Goal: Information Seeking & Learning: Learn about a topic

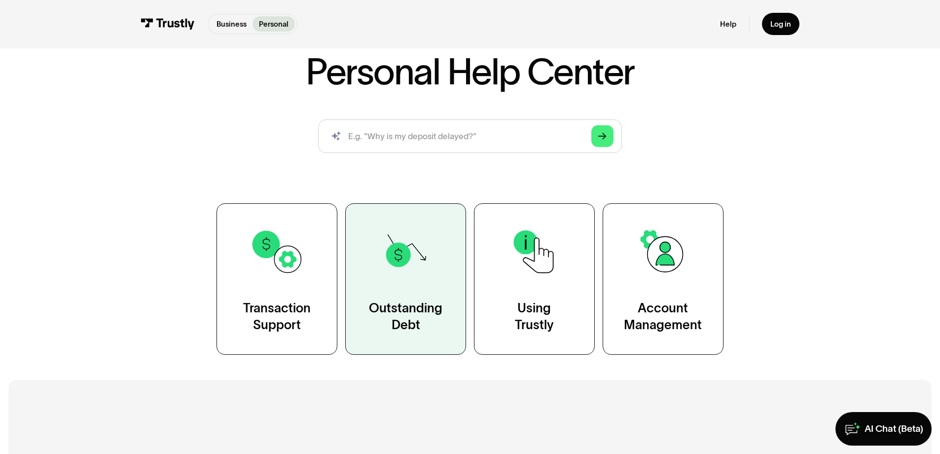
scroll to position [75, 0]
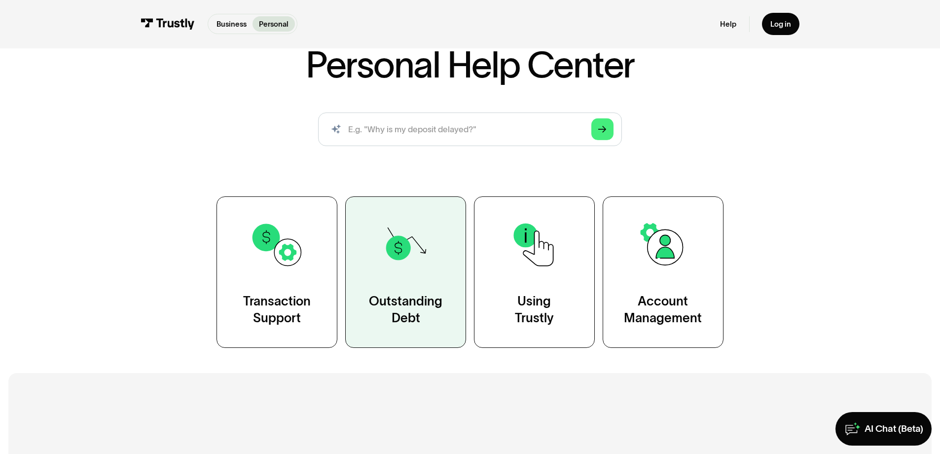
click at [400, 339] on link "Outstanding Debt" at bounding box center [405, 271] width 121 height 151
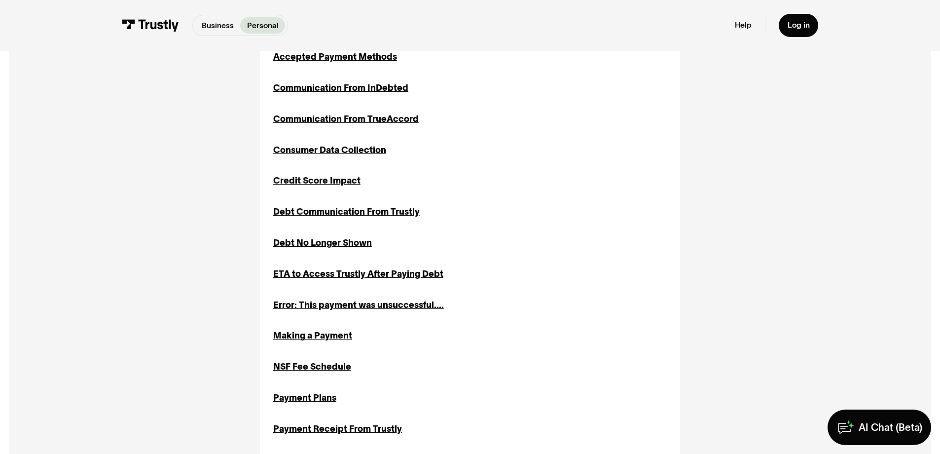
scroll to position [326, 0]
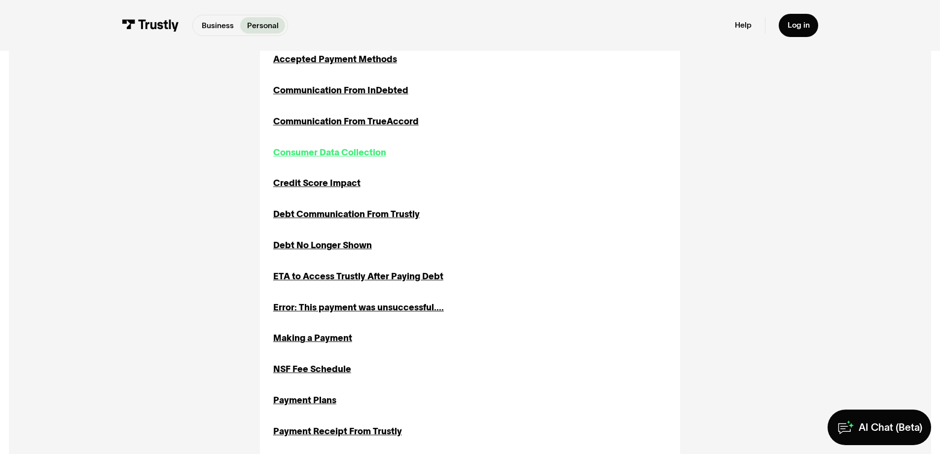
click at [328, 159] on div "Consumer Data Collection" at bounding box center [329, 152] width 113 height 13
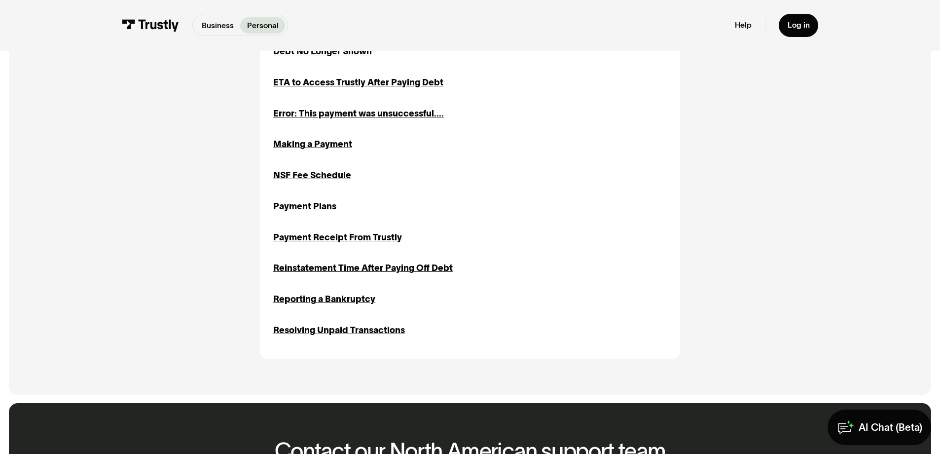
scroll to position [573, 0]
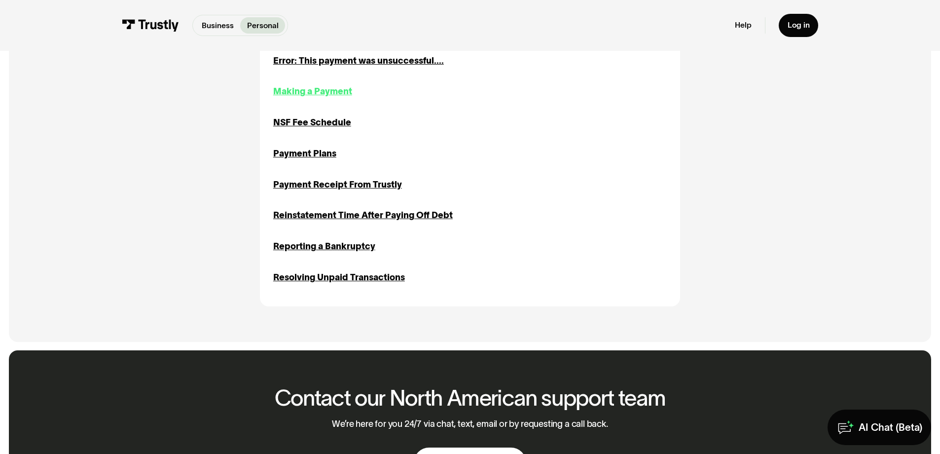
click at [284, 98] on div "Making a Payment" at bounding box center [312, 91] width 79 height 13
